Goal: Task Accomplishment & Management: Manage account settings

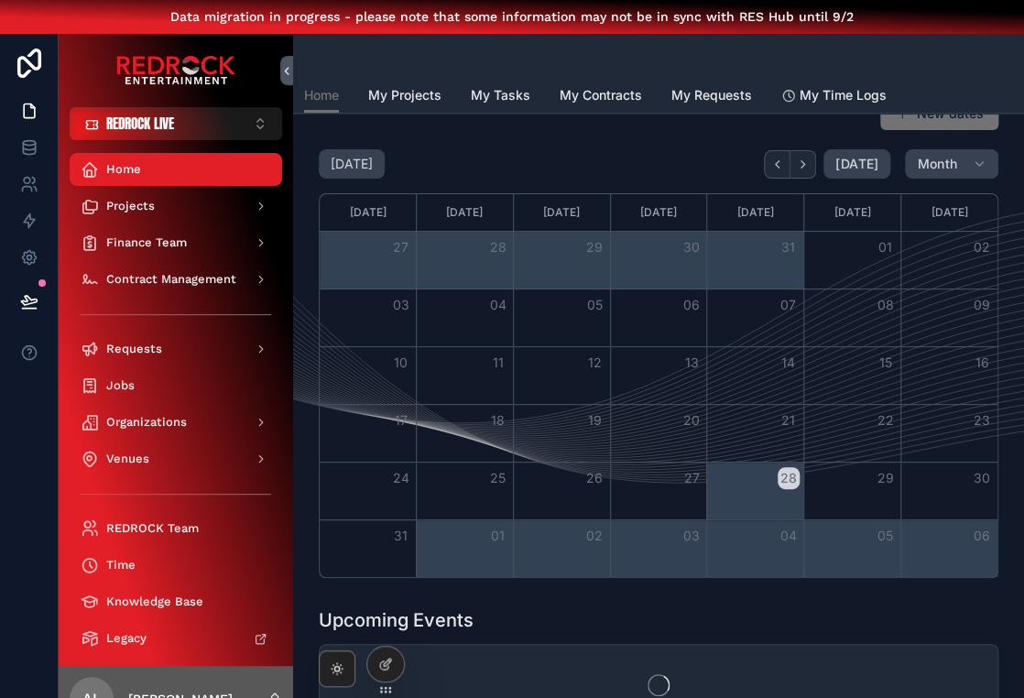
scroll to position [238, 0]
click at [808, 162] on icon "Next" at bounding box center [803, 164] width 14 height 14
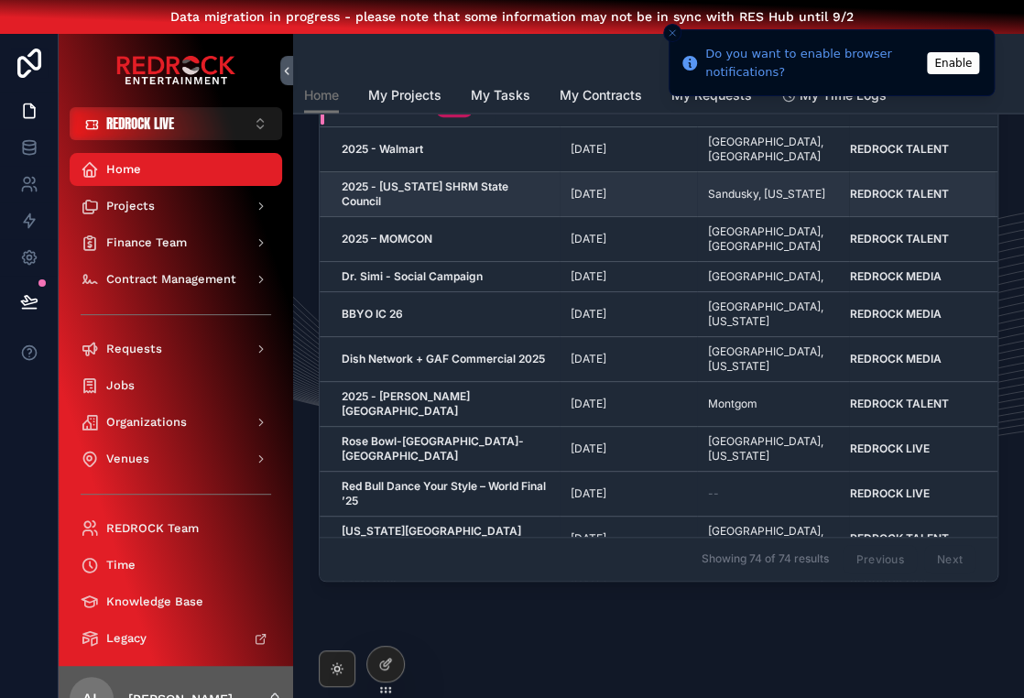
scroll to position [277, 0]
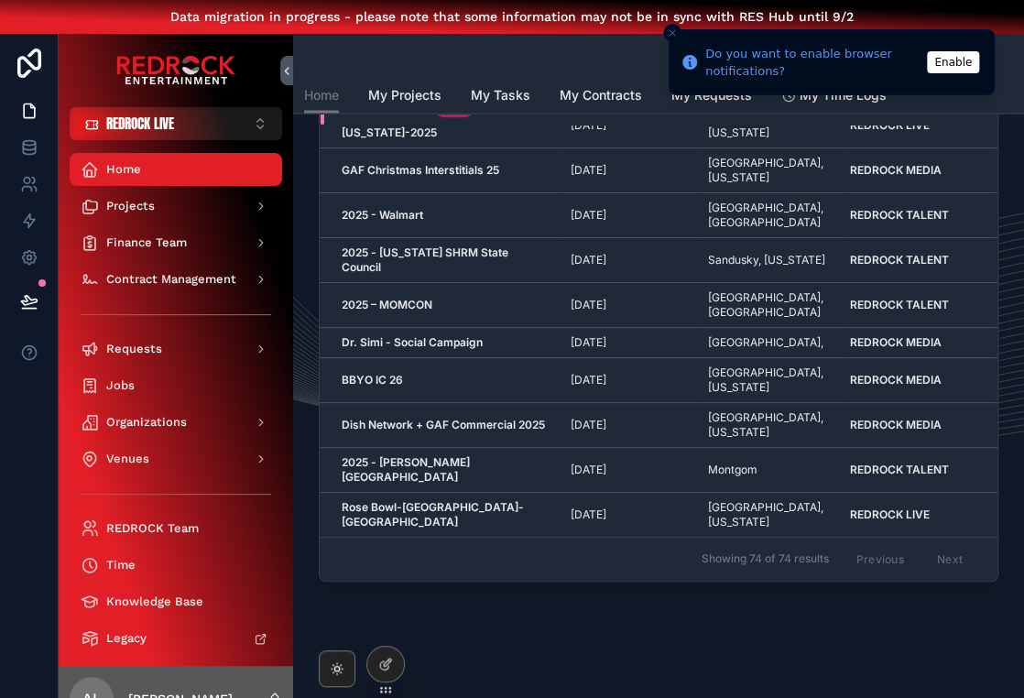
click at [959, 67] on button "Enable" at bounding box center [953, 62] width 52 height 22
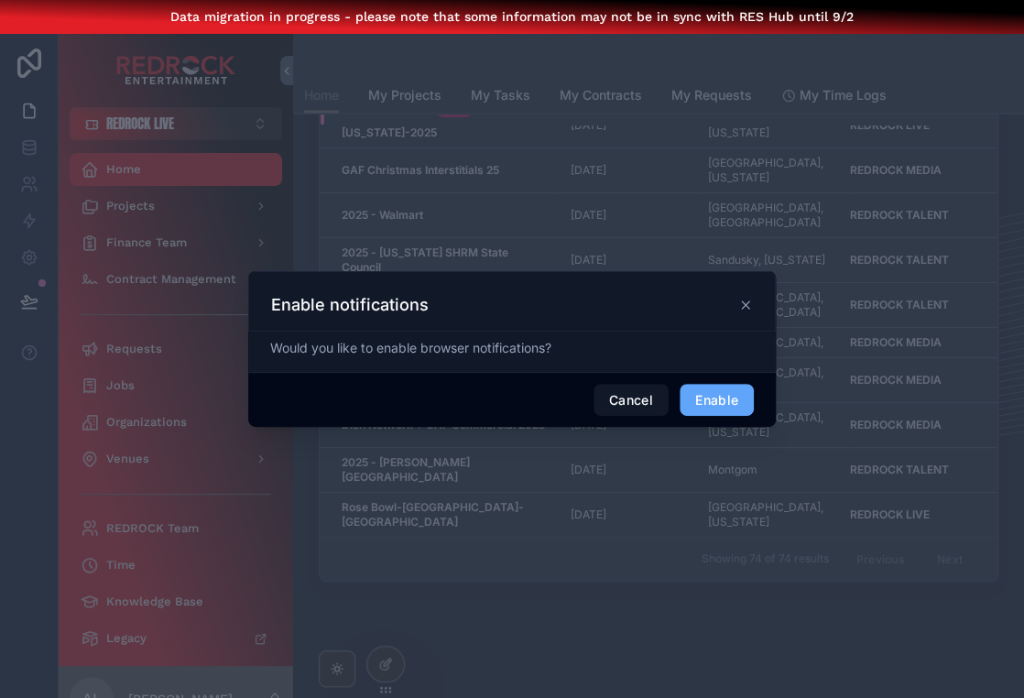
click at [740, 303] on icon at bounding box center [745, 305] width 15 height 15
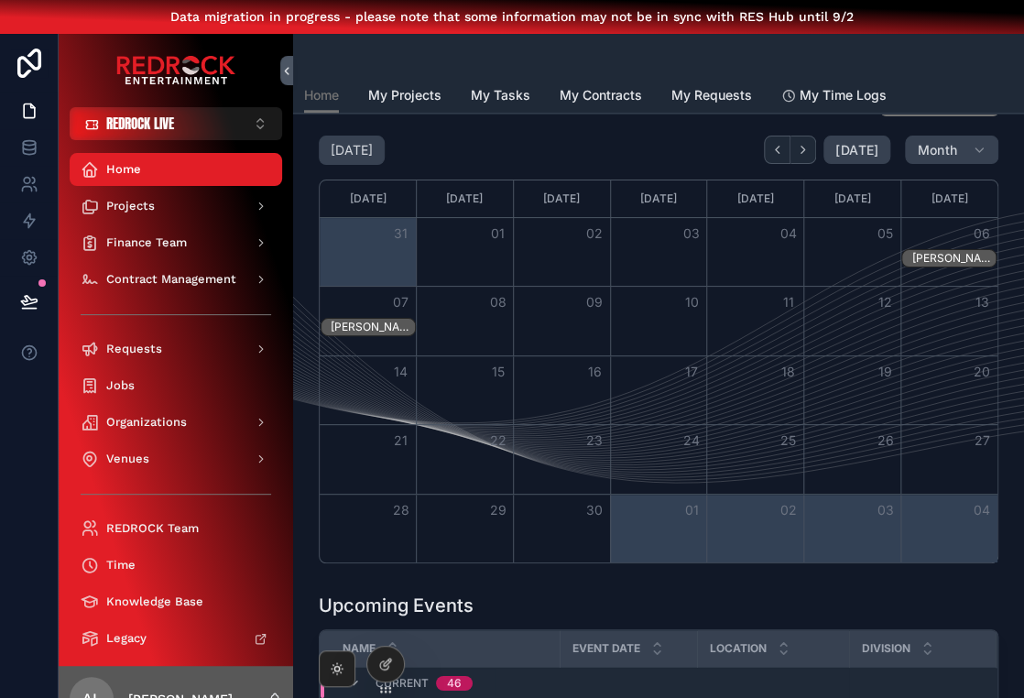
scroll to position [0, 0]
click at [377, 326] on div "[PERSON_NAME] BIRTHDAY" at bounding box center [373, 327] width 84 height 15
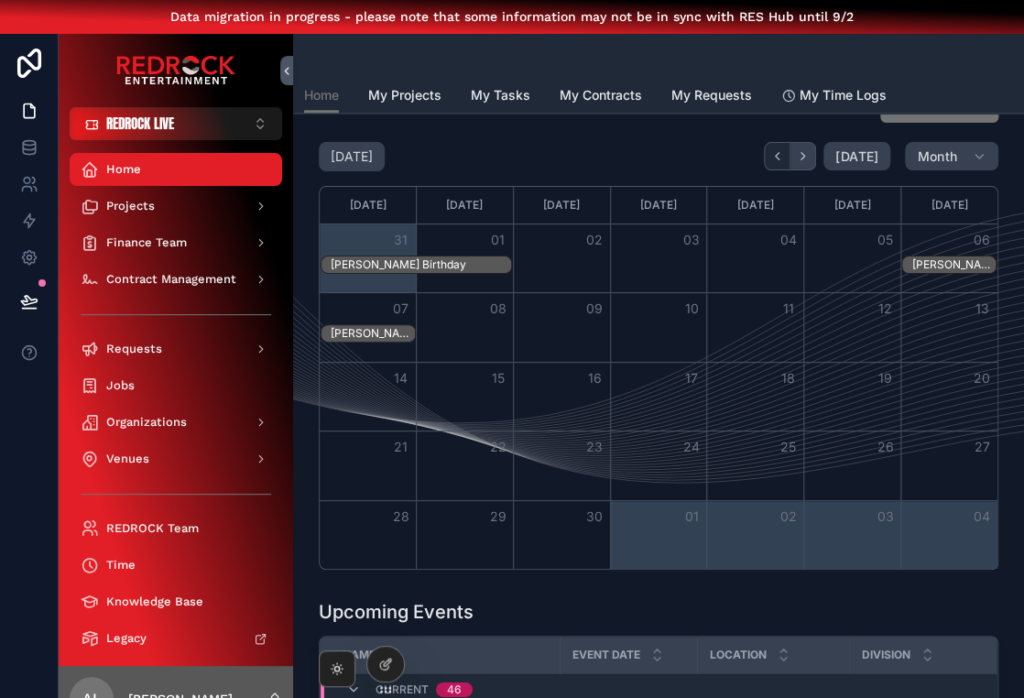
scroll to position [589, 0]
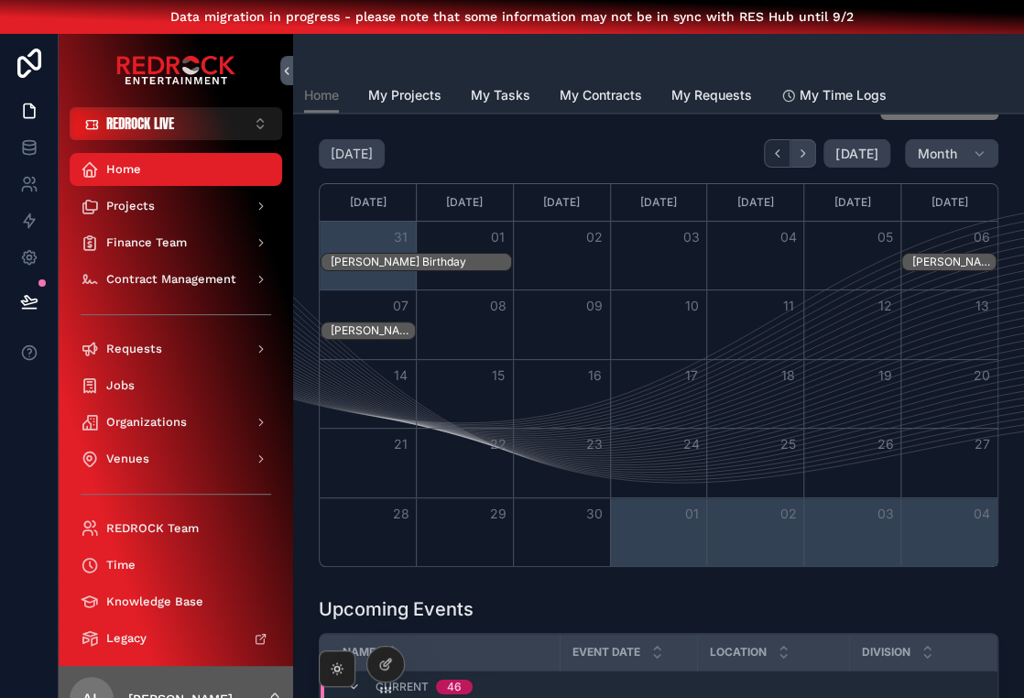
click at [809, 149] on icon "Next" at bounding box center [803, 154] width 14 height 14
click at [776, 158] on button "Back" at bounding box center [777, 153] width 27 height 28
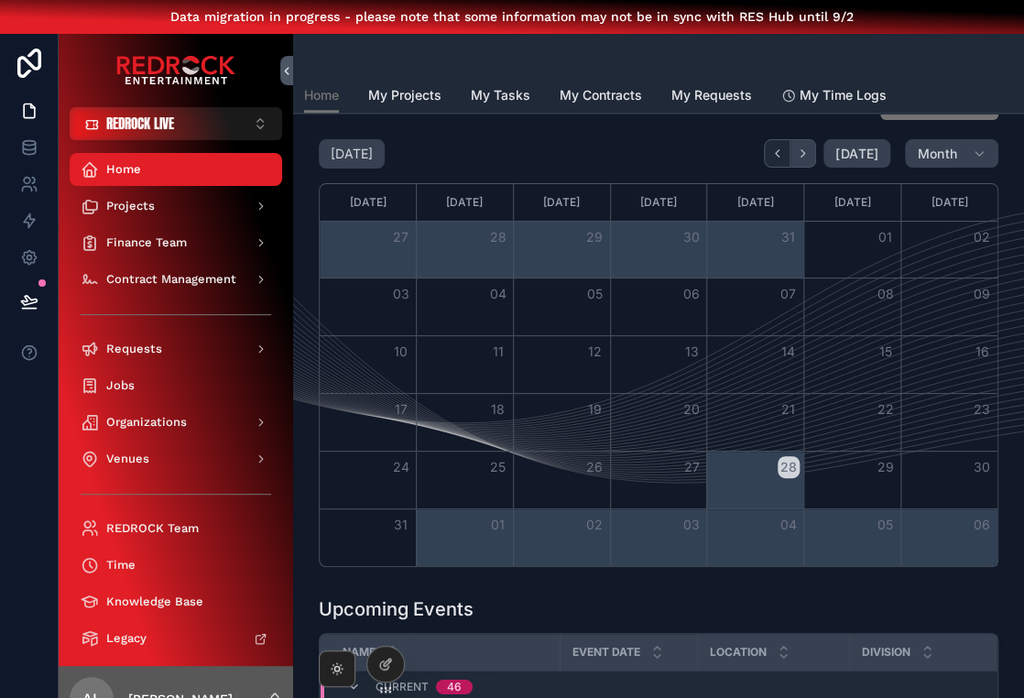
click at [809, 154] on icon "Next" at bounding box center [803, 154] width 14 height 14
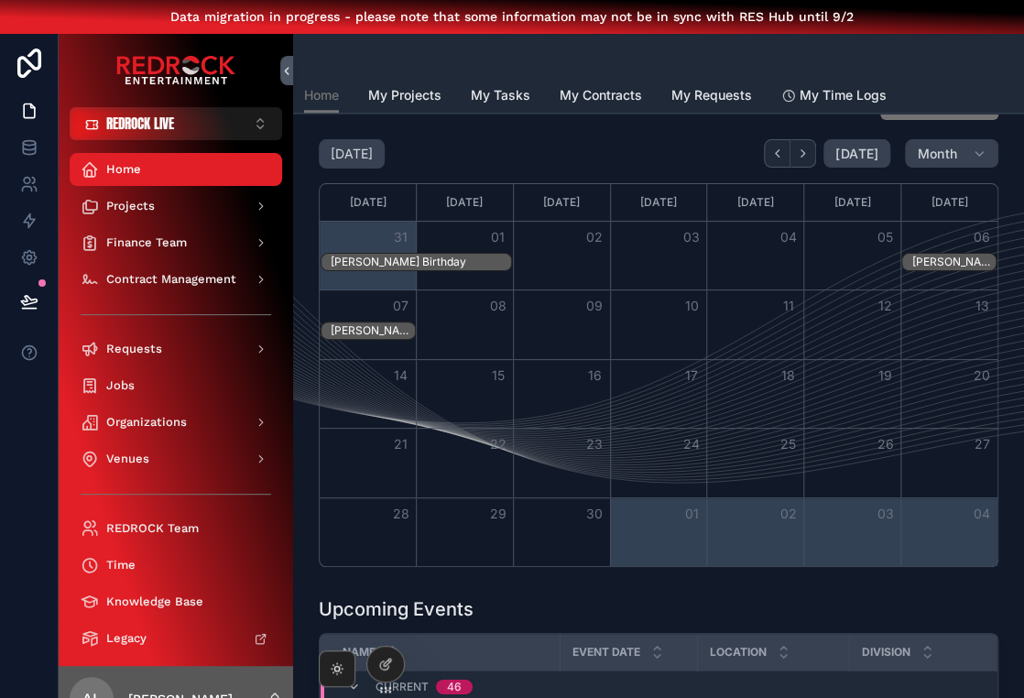
click at [386, 255] on div "[PERSON_NAME] Birthday" at bounding box center [421, 262] width 180 height 15
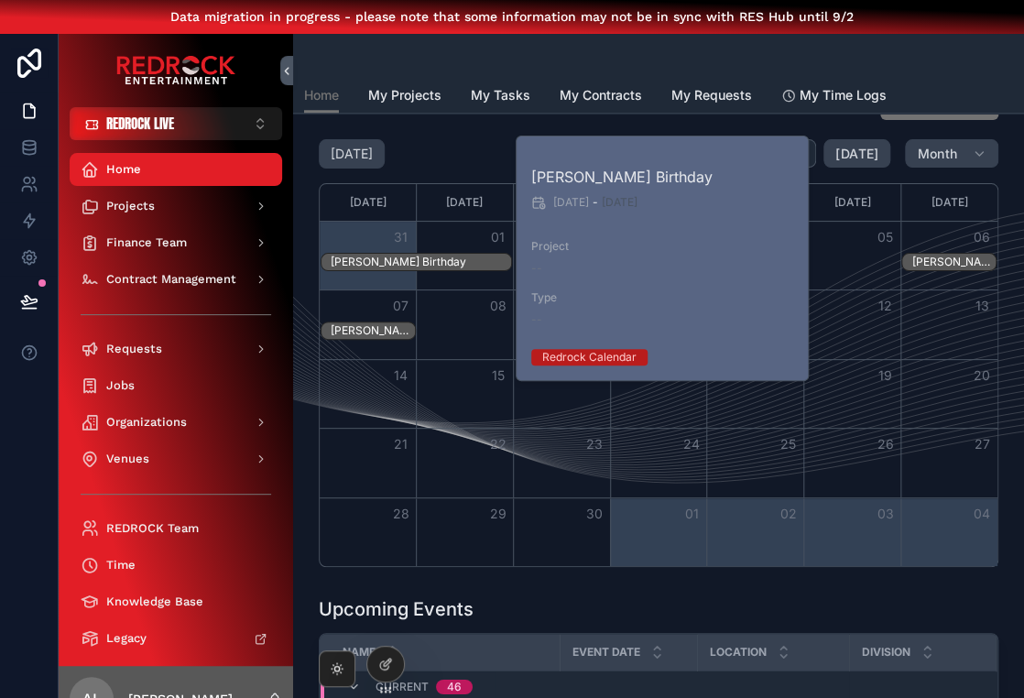
click at [557, 286] on div "[PERSON_NAME] Birthday [DEMOGRAPHIC_DATA] - [DEMOGRAPHIC_DATA] Project -- Type …" at bounding box center [662, 258] width 293 height 244
click at [566, 208] on span "[DATE]" at bounding box center [571, 202] width 36 height 15
click at [565, 287] on div "[PERSON_NAME] Birthday [DEMOGRAPHIC_DATA] - [DEMOGRAPHIC_DATA] Project -- Type …" at bounding box center [662, 258] width 293 height 244
click at [462, 139] on div "[DATE] [DATE] Month" at bounding box center [658, 153] width 679 height 29
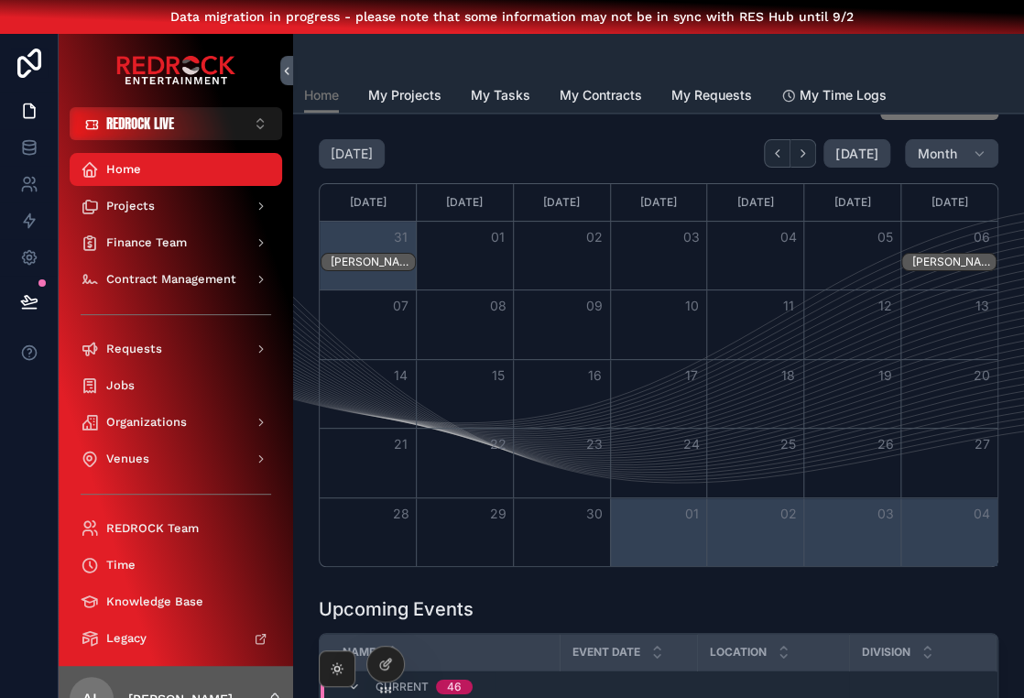
click at [951, 258] on div "[PERSON_NAME] Birthday" at bounding box center [953, 262] width 84 height 15
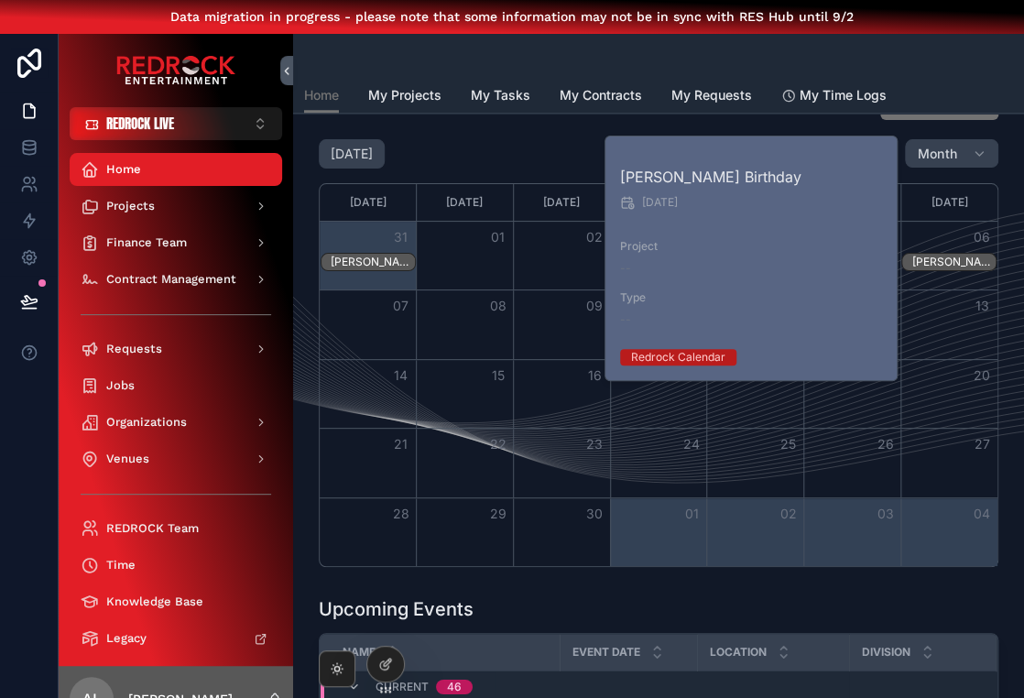
click at [953, 234] on div "06" at bounding box center [948, 237] width 97 height 31
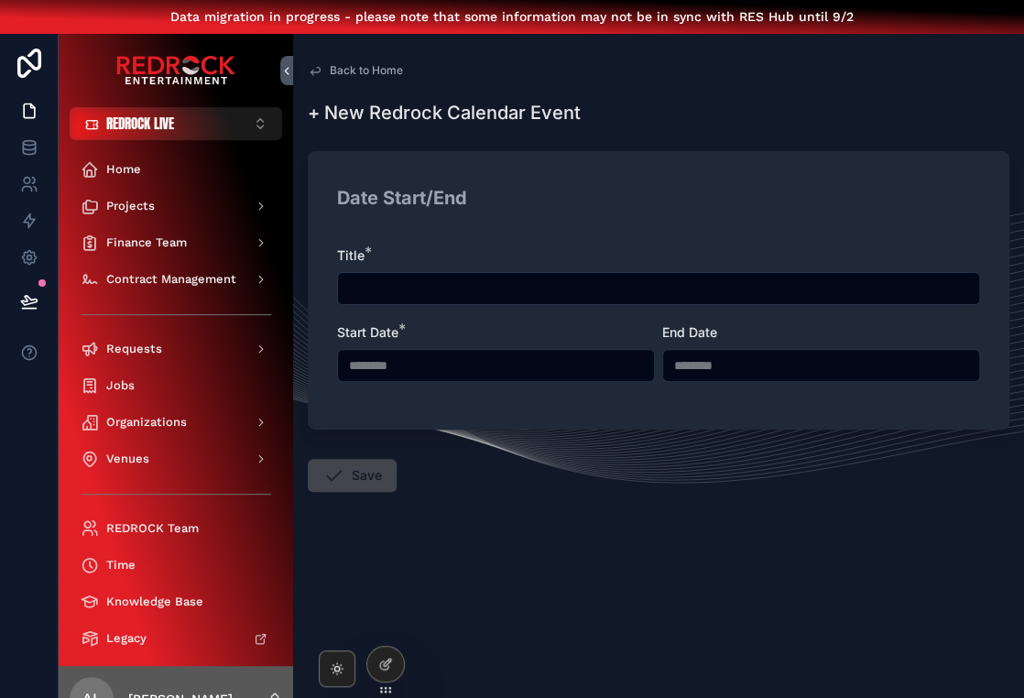
click at [335, 71] on span "Back to Home" at bounding box center [366, 70] width 73 height 15
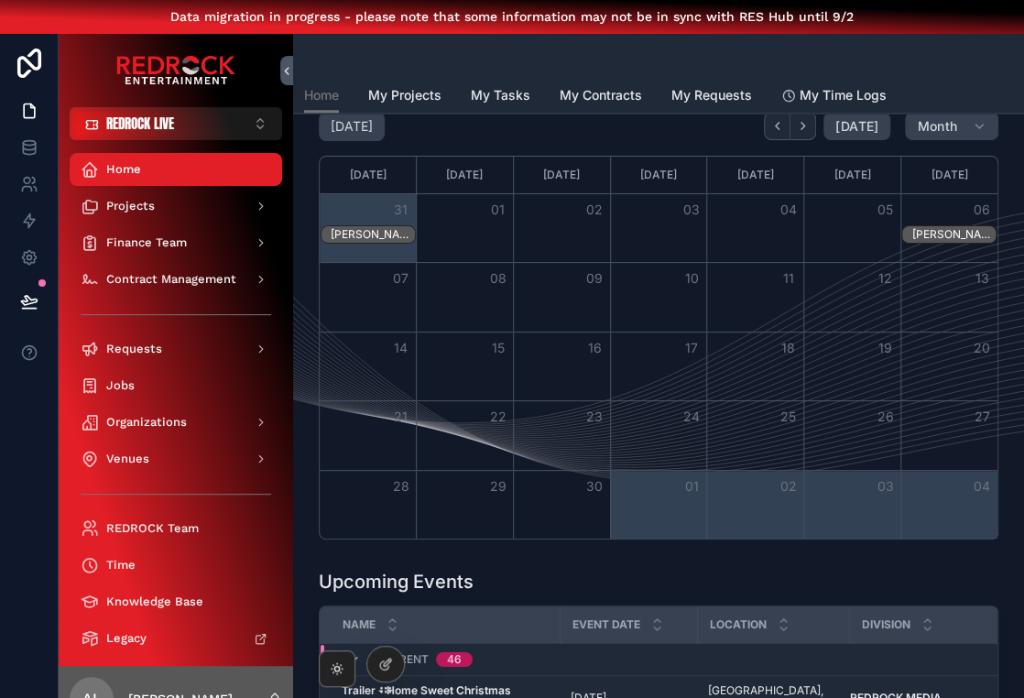
scroll to position [677, 0]
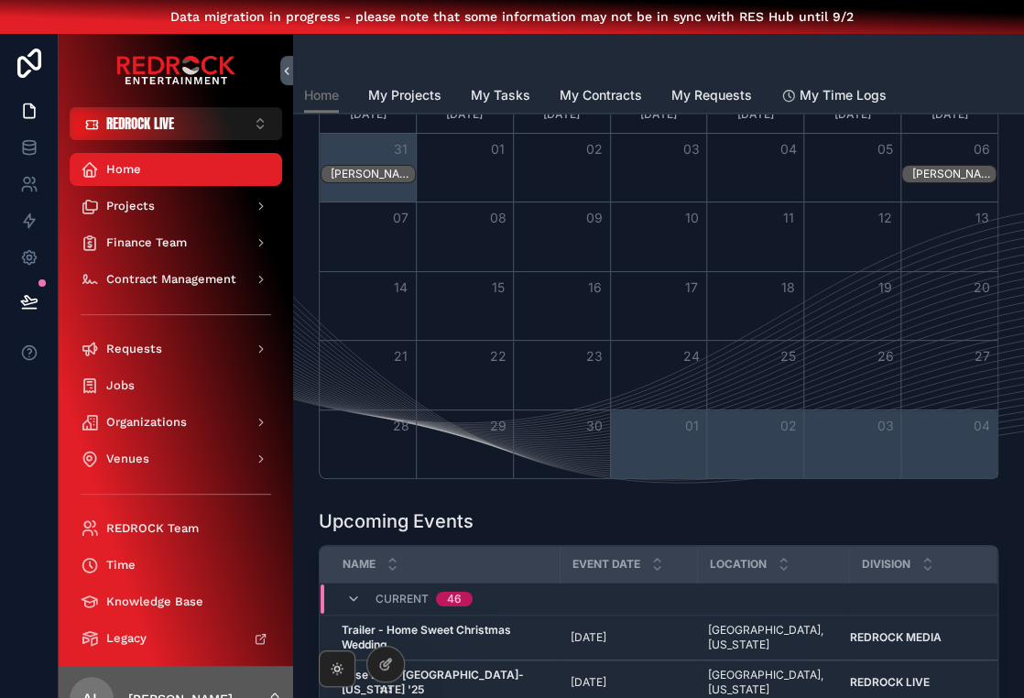
click at [483, 301] on div "Month View" at bounding box center [464, 306] width 97 height 69
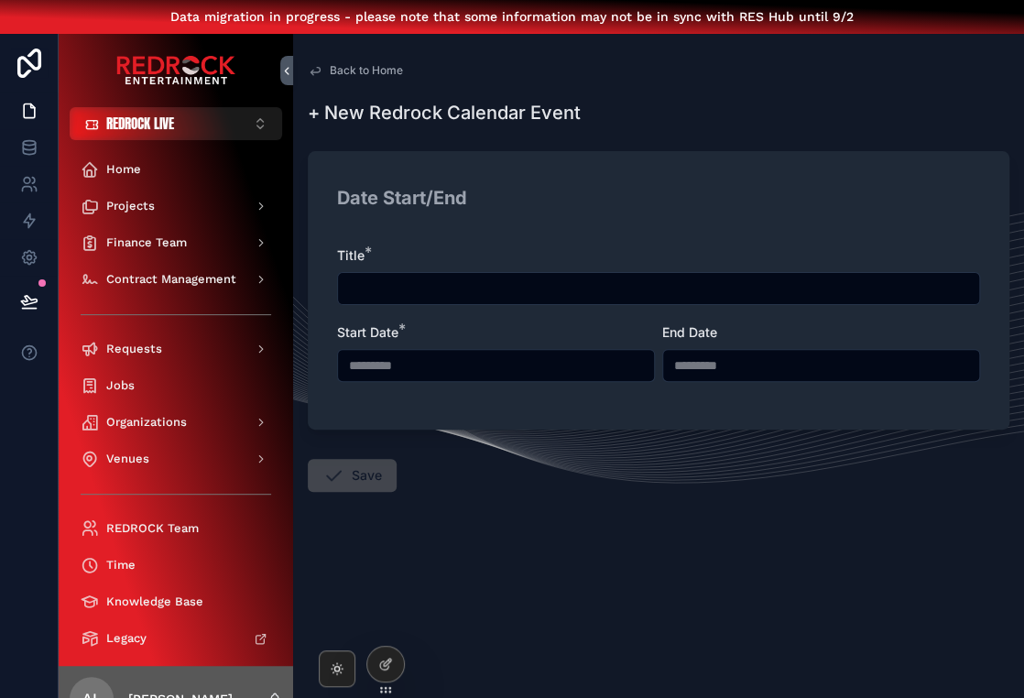
click at [331, 73] on span "Back to Home" at bounding box center [366, 70] width 73 height 15
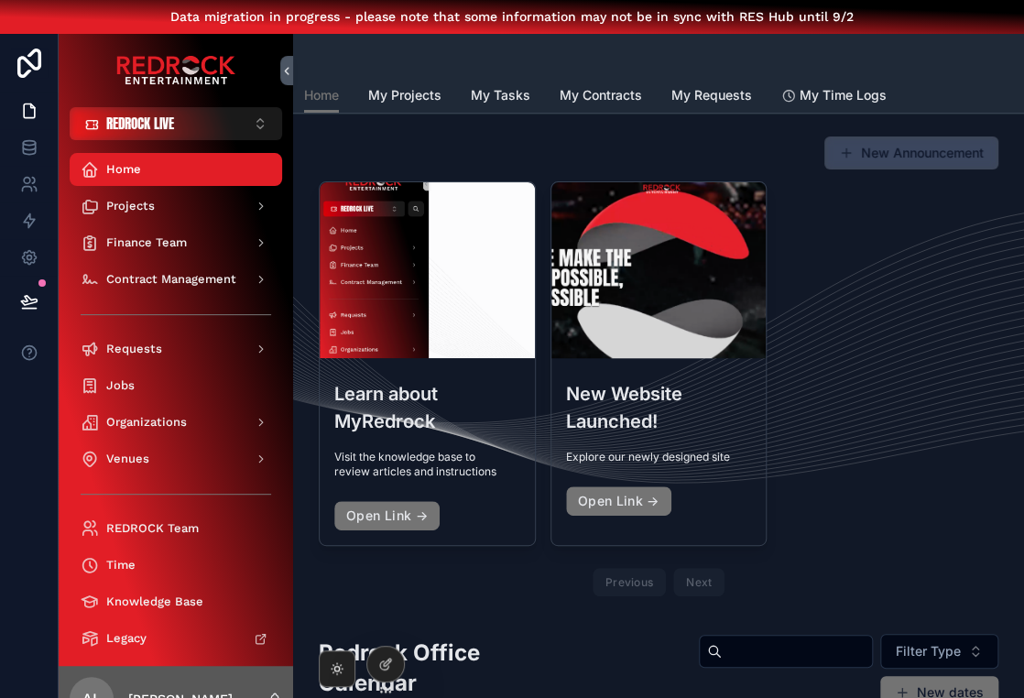
click at [934, 151] on button "New Announcement" at bounding box center [911, 152] width 174 height 33
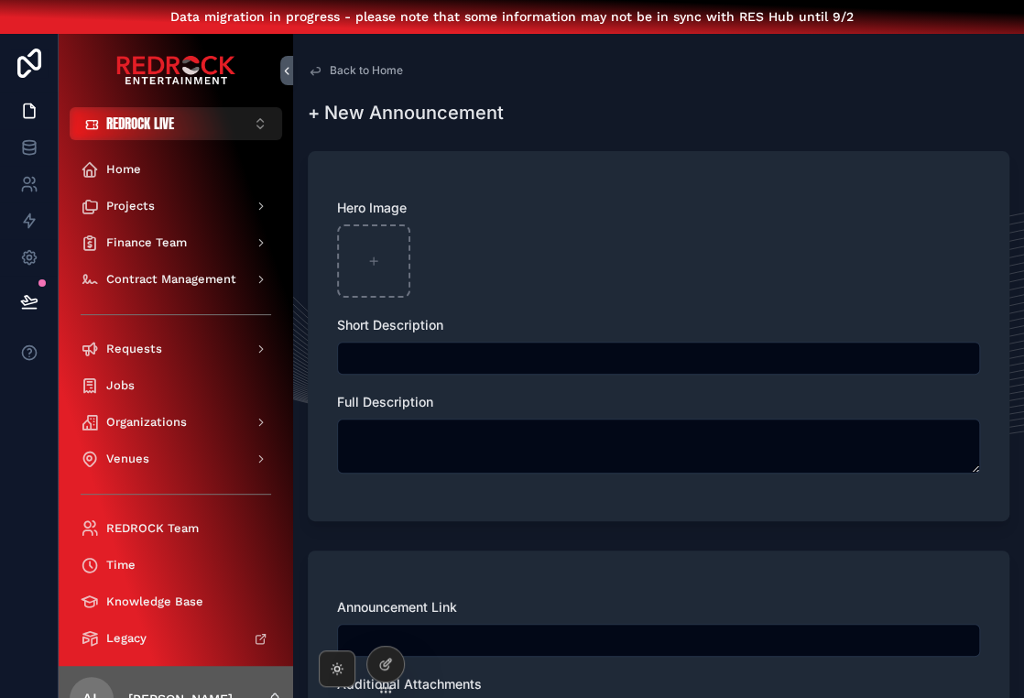
click at [359, 72] on span "Back to Home" at bounding box center [366, 70] width 73 height 15
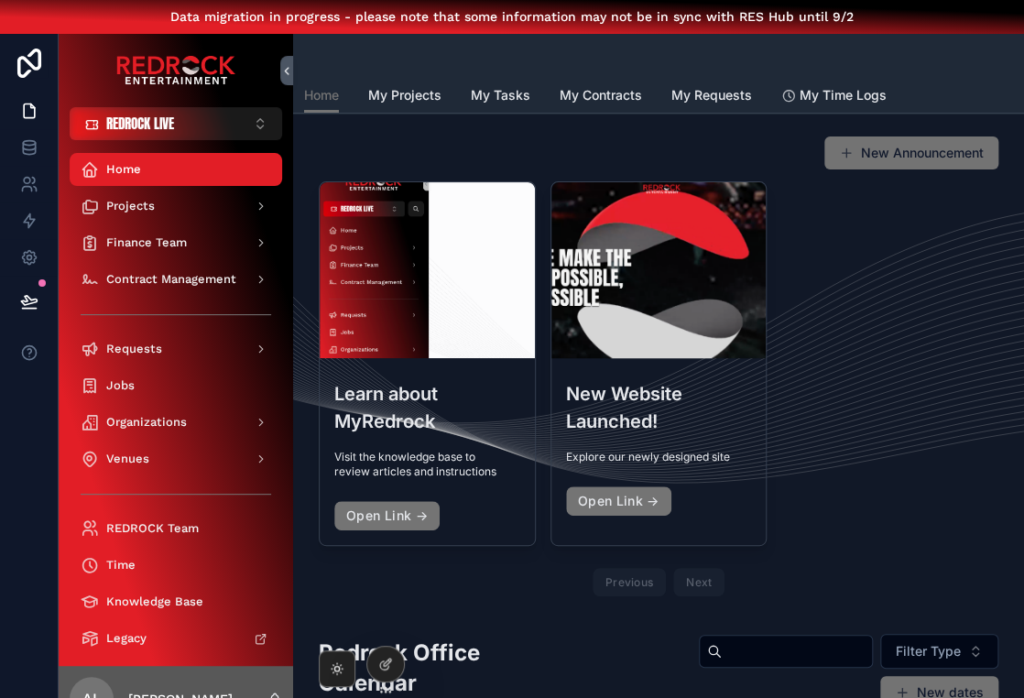
click at [908, 323] on div "Learn about MyRedrock Visit the knowledge base to review articles and instructi…" at bounding box center [658, 392] width 679 height 422
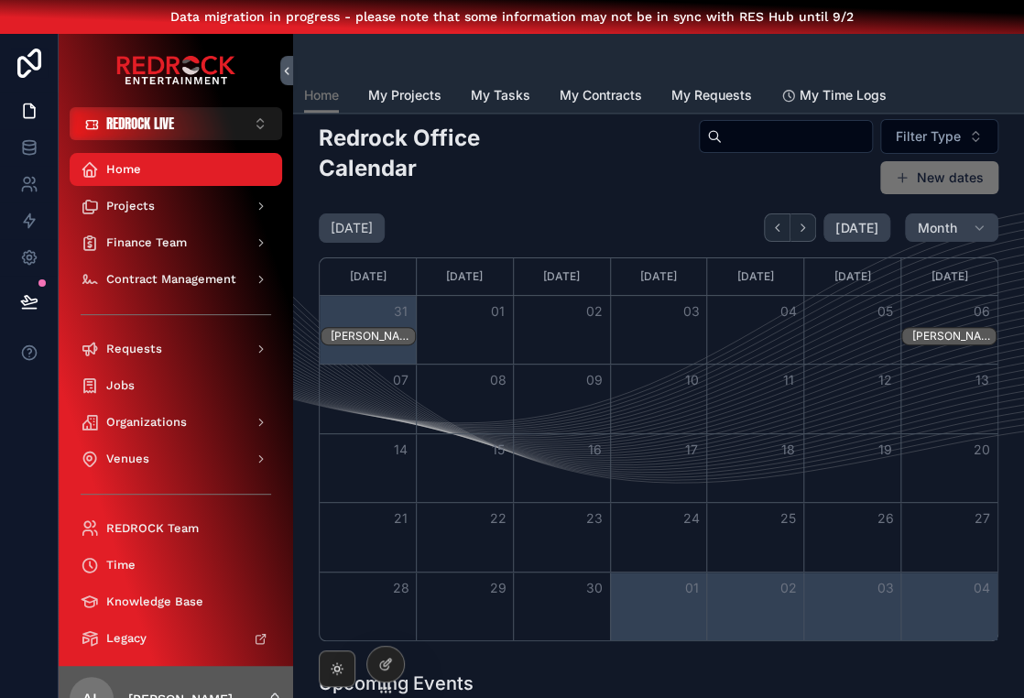
scroll to position [504, 0]
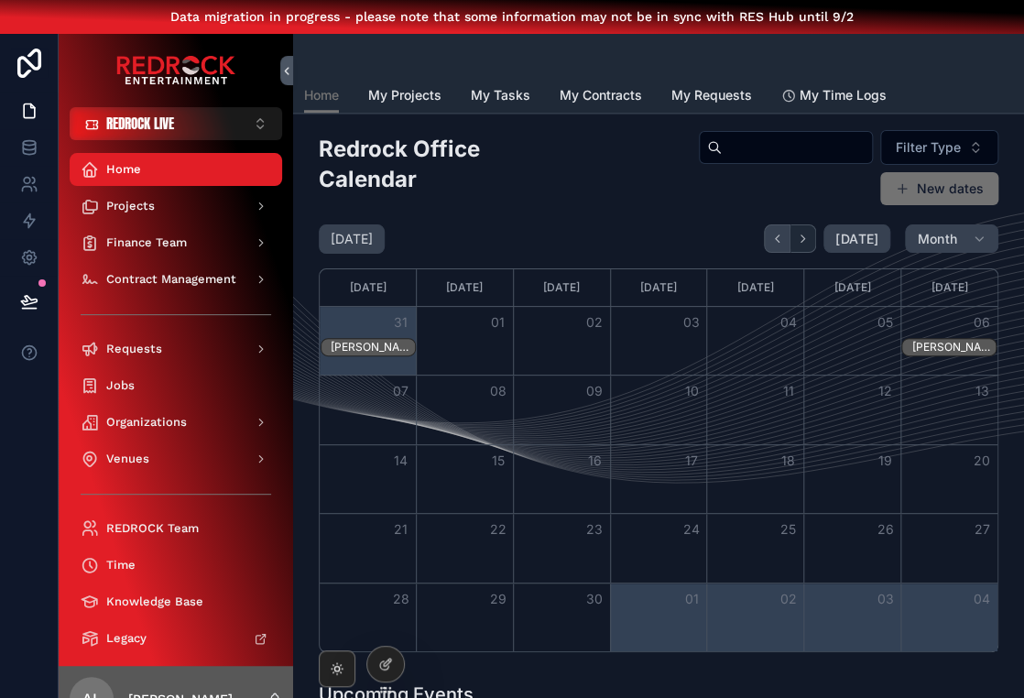
click at [784, 233] on icon "Back" at bounding box center [777, 239] width 14 height 14
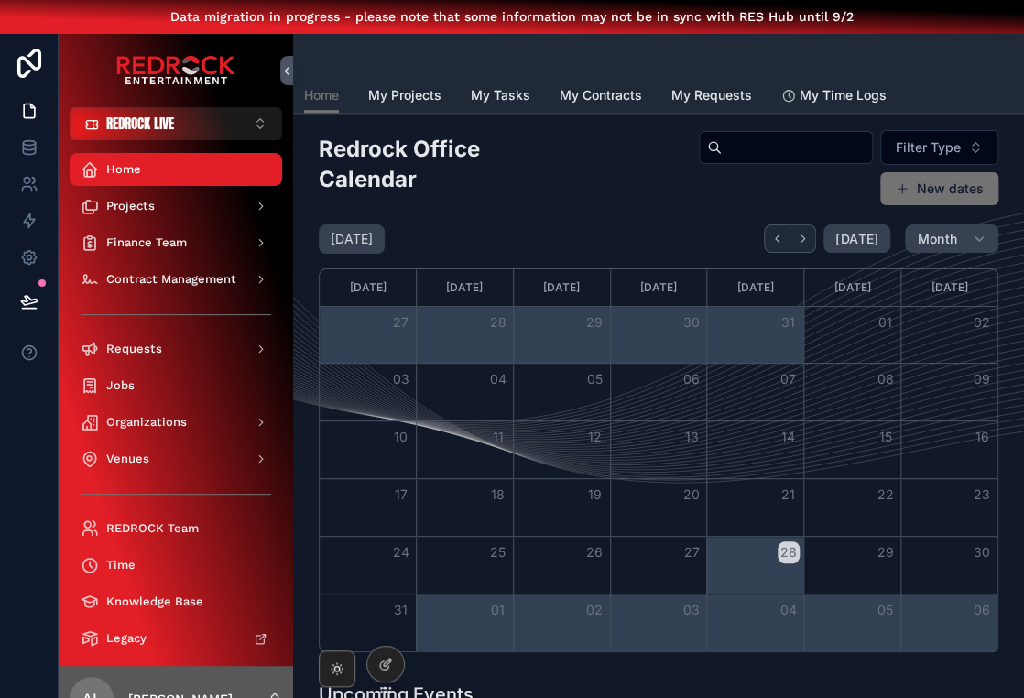
click at [867, 567] on div "Month View" at bounding box center [851, 565] width 97 height 57
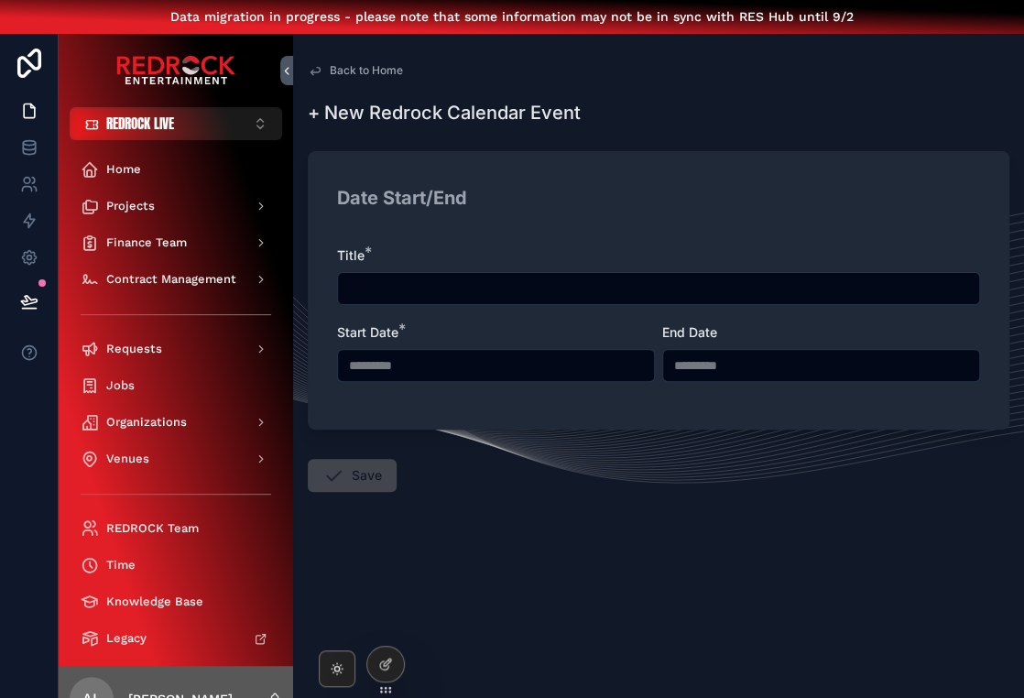
click at [867, 567] on form "Date Start/End Title * Start Date * ********* End Date ********* Save" at bounding box center [658, 374] width 701 height 469
click at [477, 278] on input "scrollable content" at bounding box center [658, 289] width 641 height 26
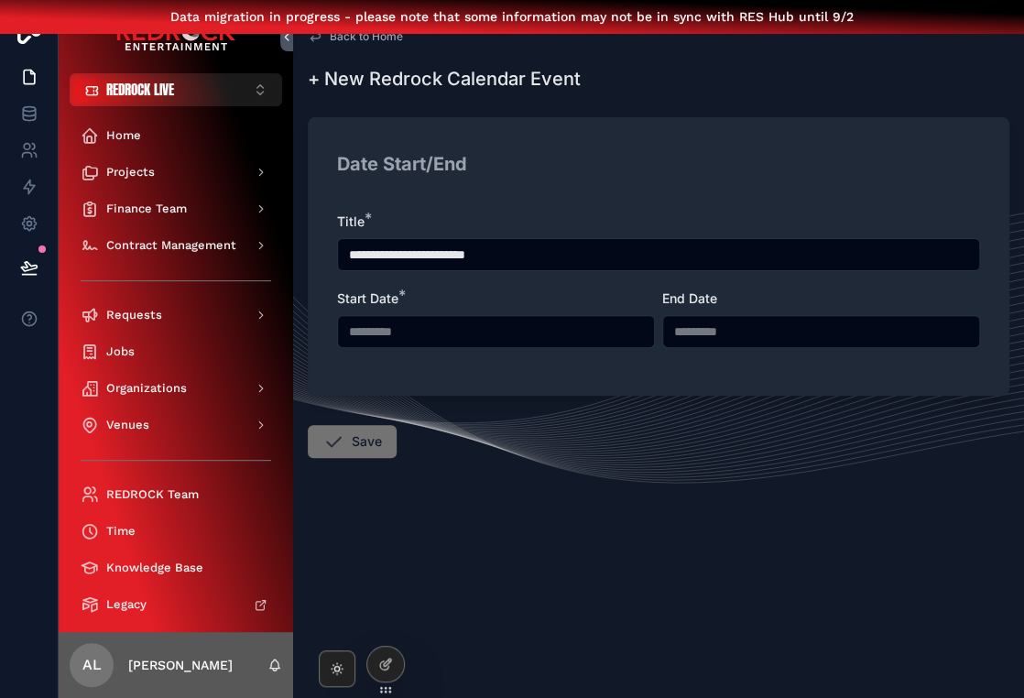
scroll to position [33, 0]
click at [522, 259] on input "**********" at bounding box center [658, 256] width 641 height 26
click at [497, 256] on input "**********" at bounding box center [658, 256] width 641 height 26
type input "**********"
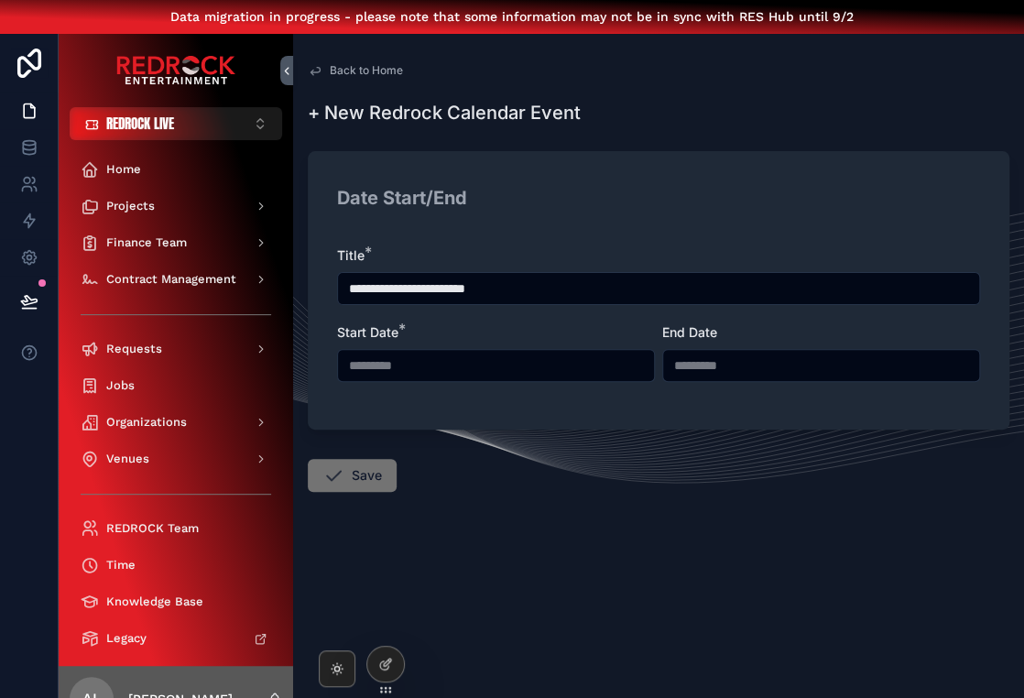
scroll to position [0, 0]
click at [371, 486] on button "Save" at bounding box center [352, 475] width 89 height 33
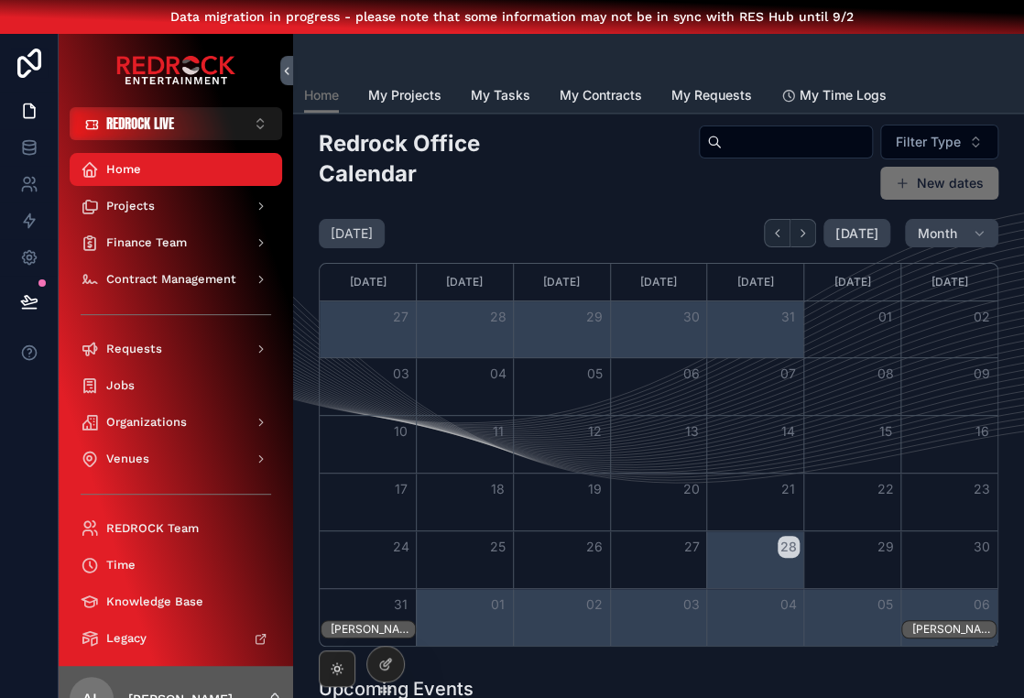
scroll to position [527, 0]
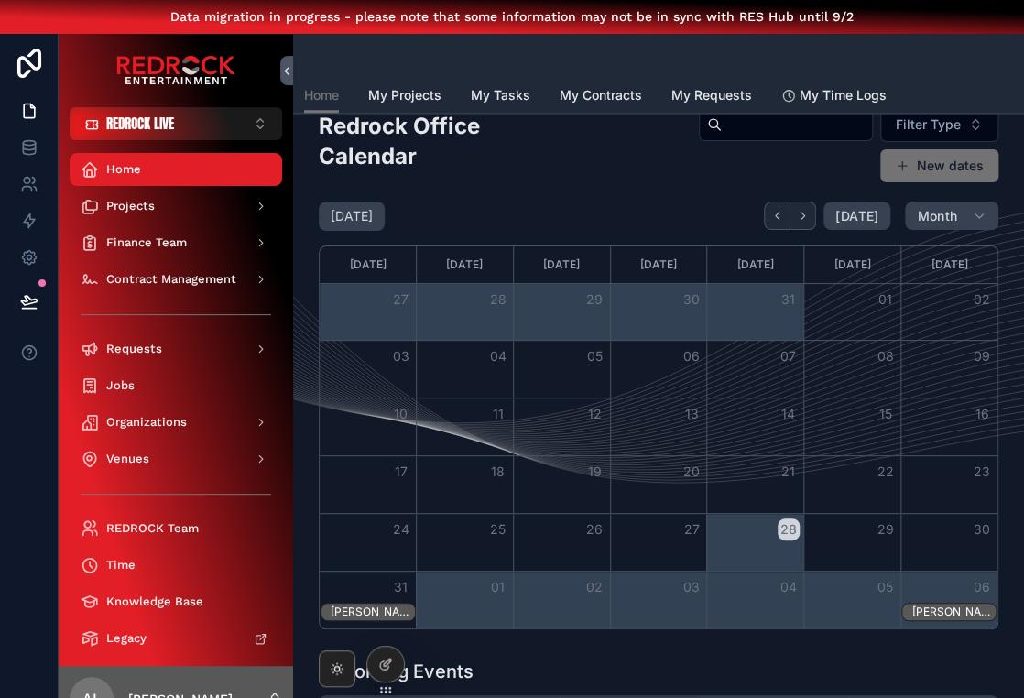
click at [759, 537] on div "28" at bounding box center [755, 529] width 97 height 31
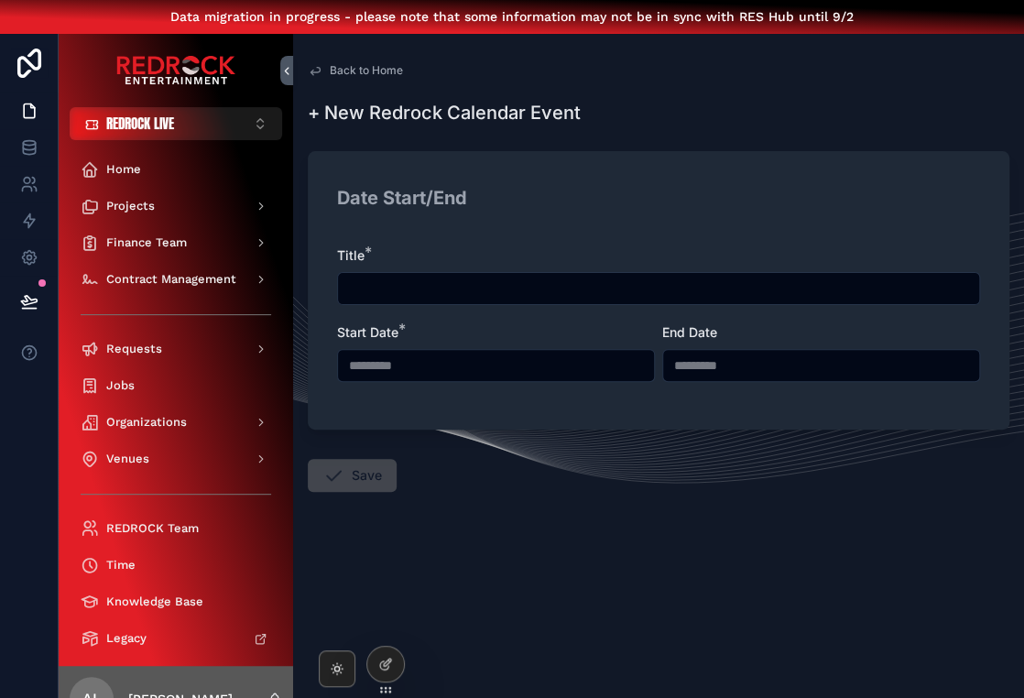
click at [341, 70] on span "Back to Home" at bounding box center [366, 70] width 73 height 15
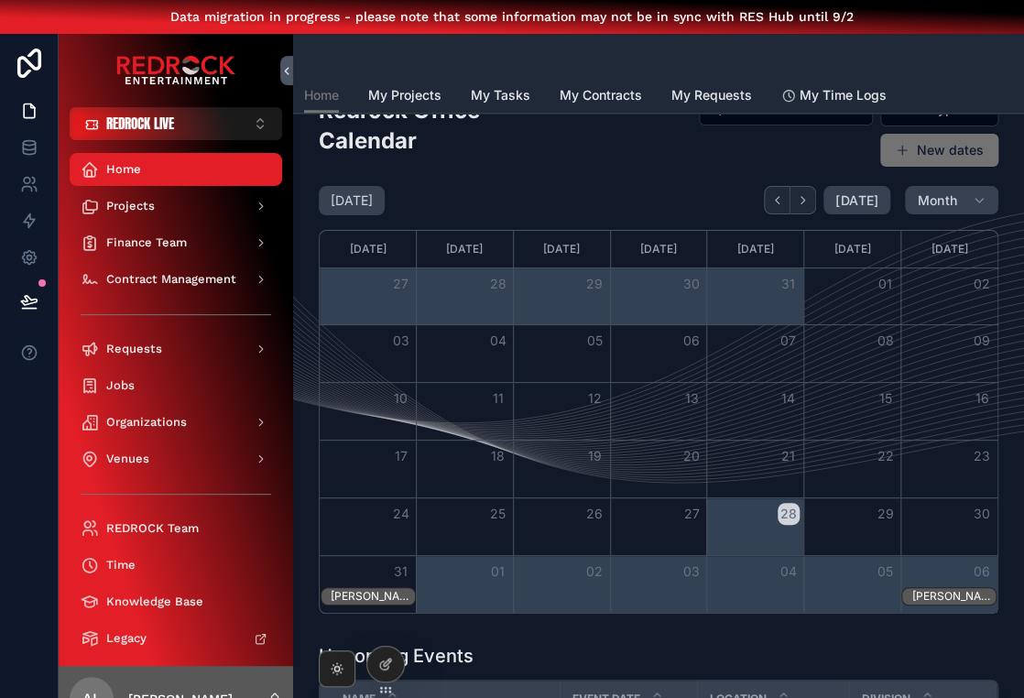
scroll to position [559, 0]
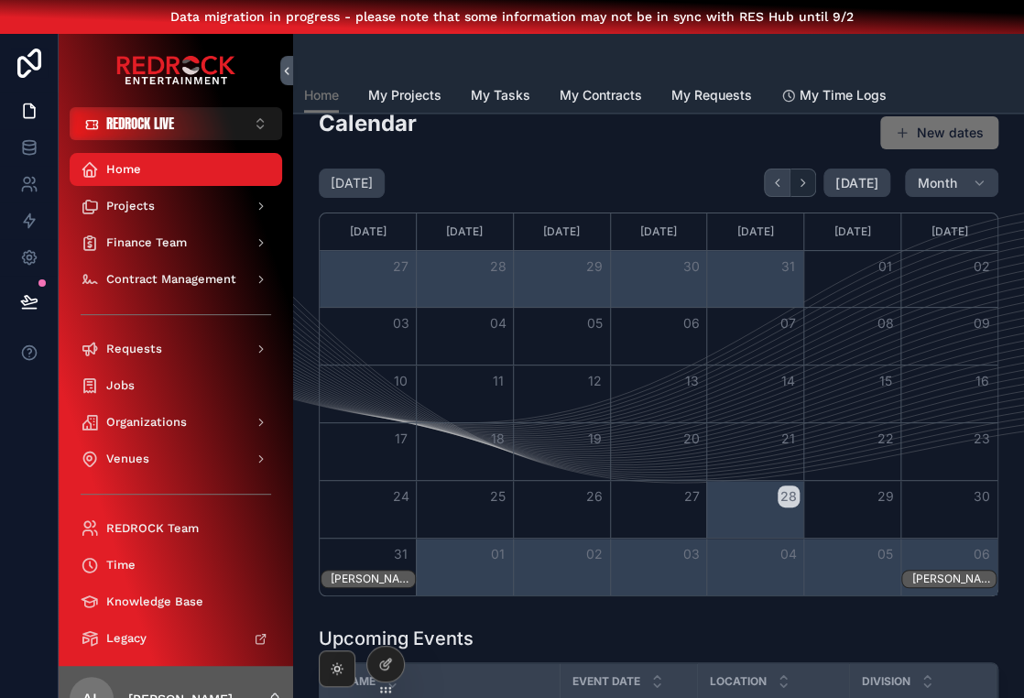
click at [784, 179] on icon "Back" at bounding box center [777, 183] width 14 height 14
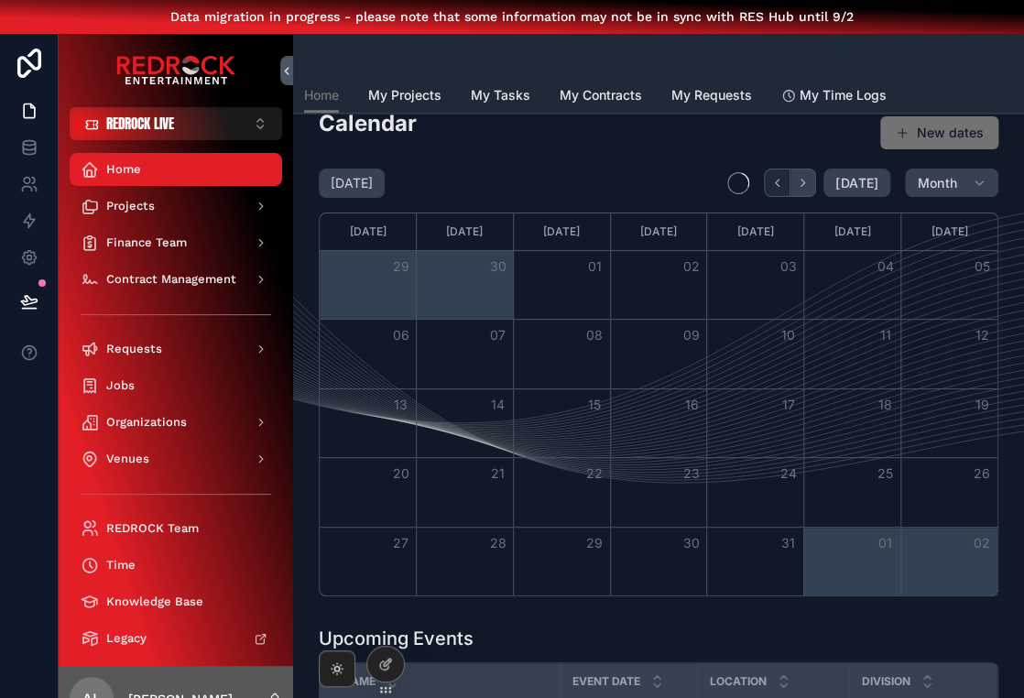
click at [806, 182] on icon "Next" at bounding box center [803, 183] width 14 height 14
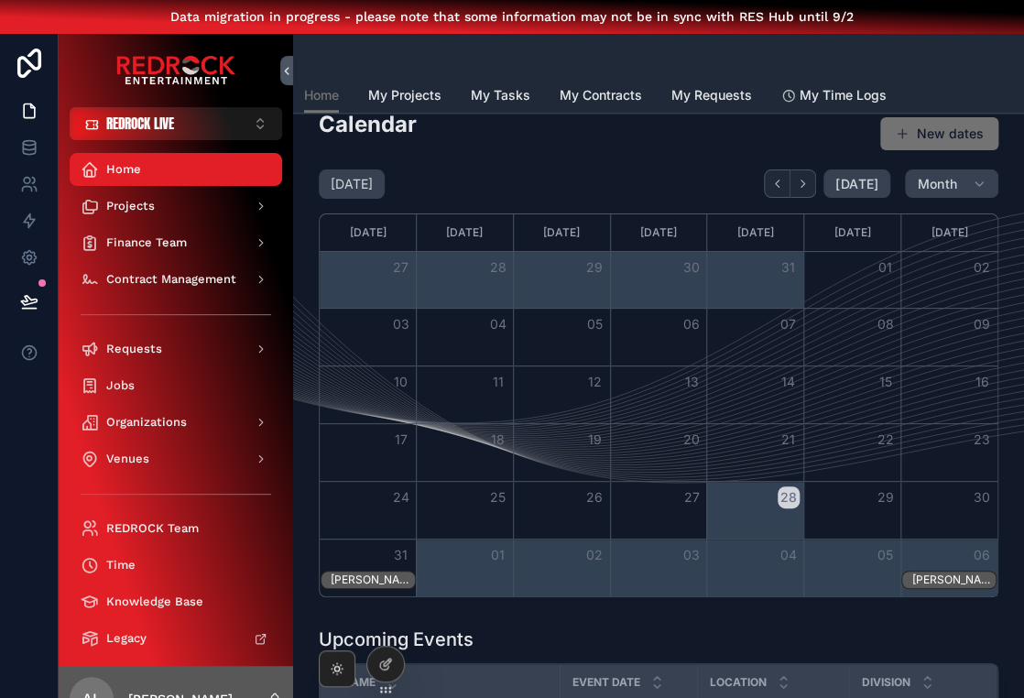
scroll to position [581, 0]
